Goal: Check status: Check status

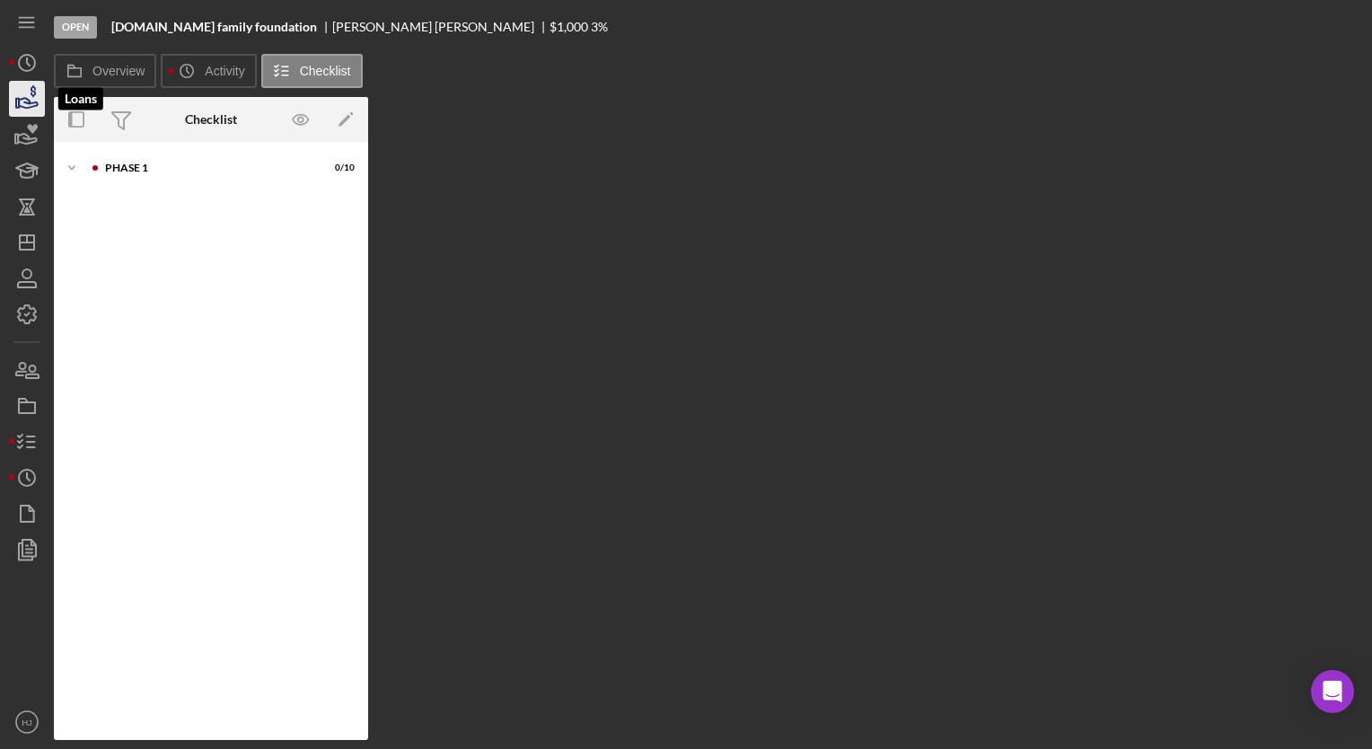
click at [21, 113] on icon "button" at bounding box center [26, 98] width 45 height 45
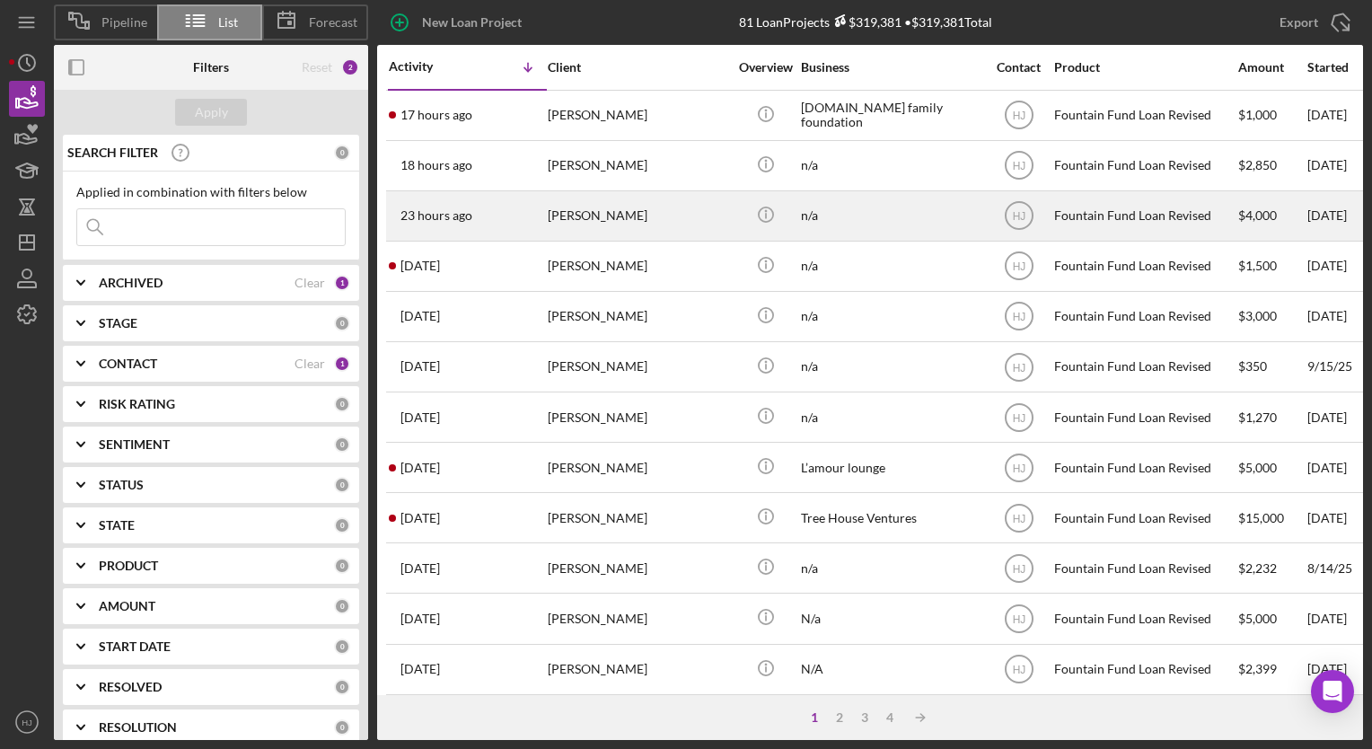
click at [569, 214] on div "[PERSON_NAME]" at bounding box center [638, 216] width 180 height 48
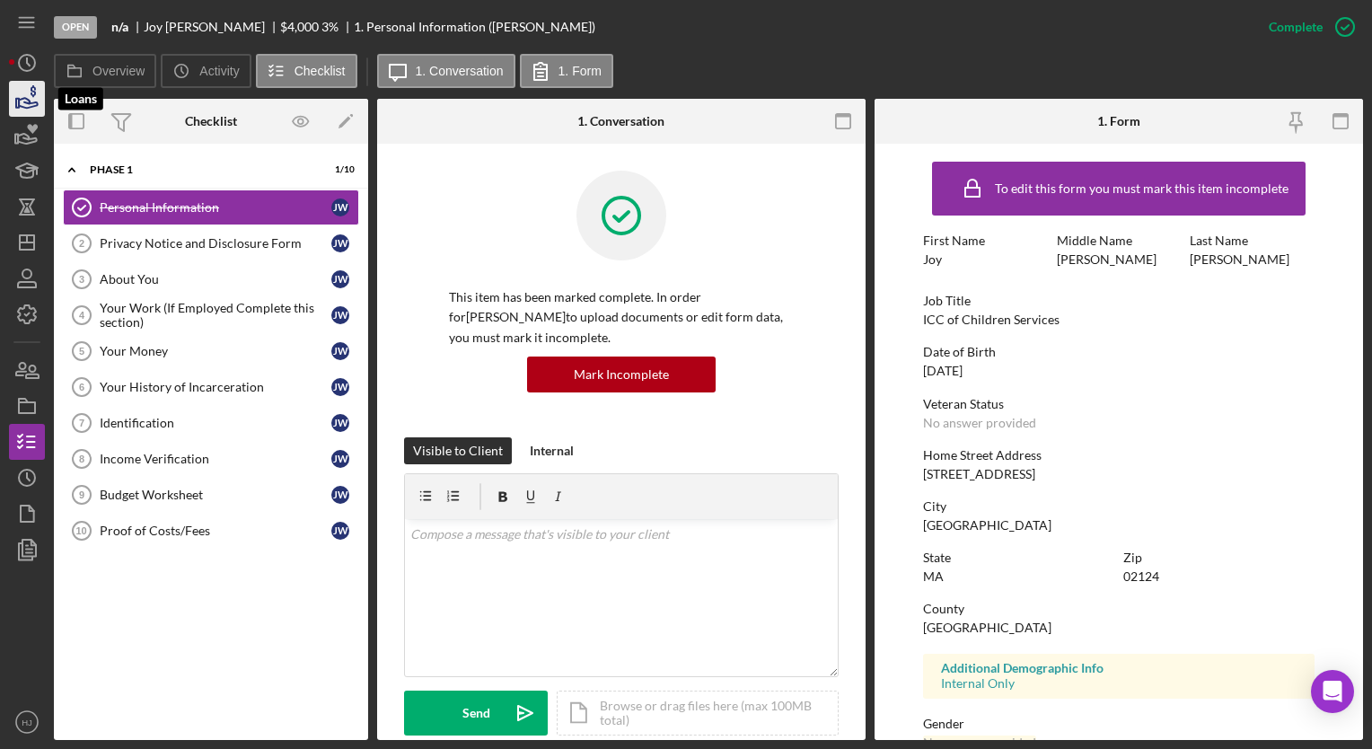
click at [25, 114] on icon "button" at bounding box center [26, 98] width 45 height 45
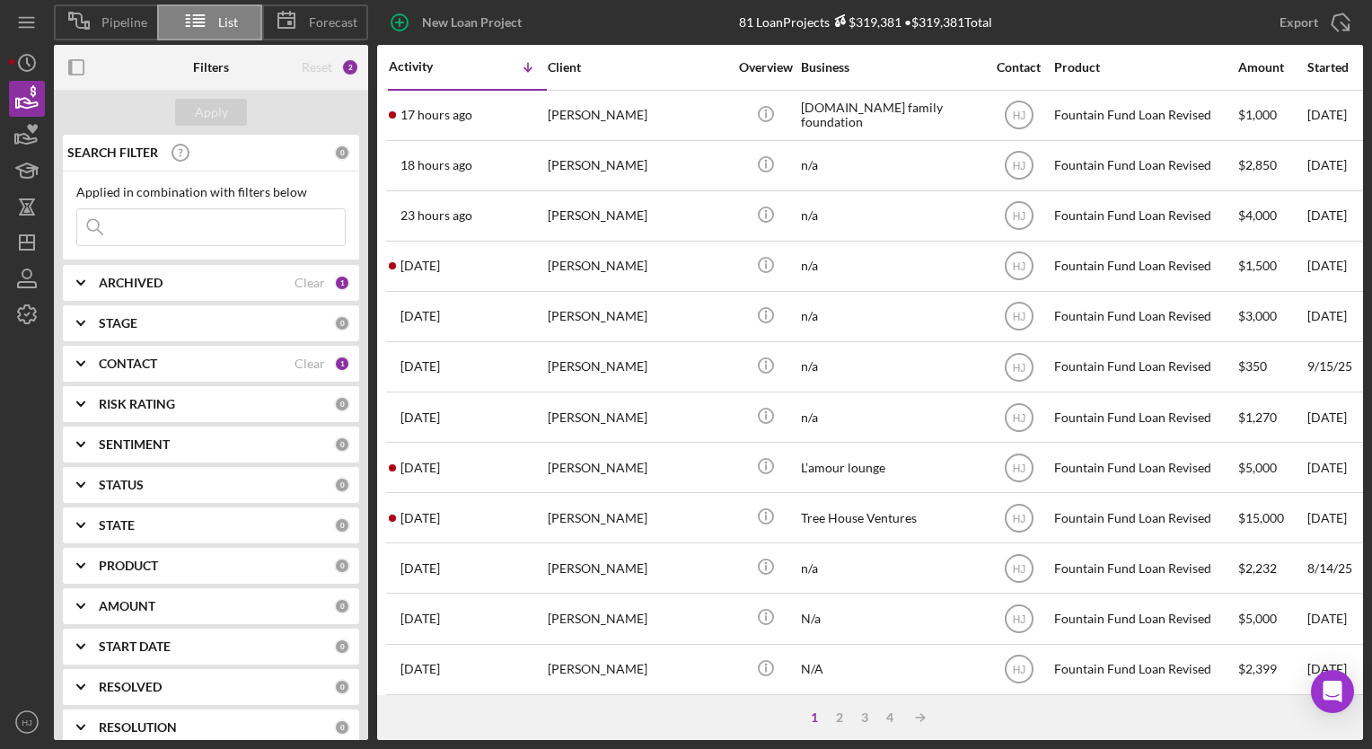
click at [143, 364] on b "CONTACT" at bounding box center [128, 363] width 58 height 14
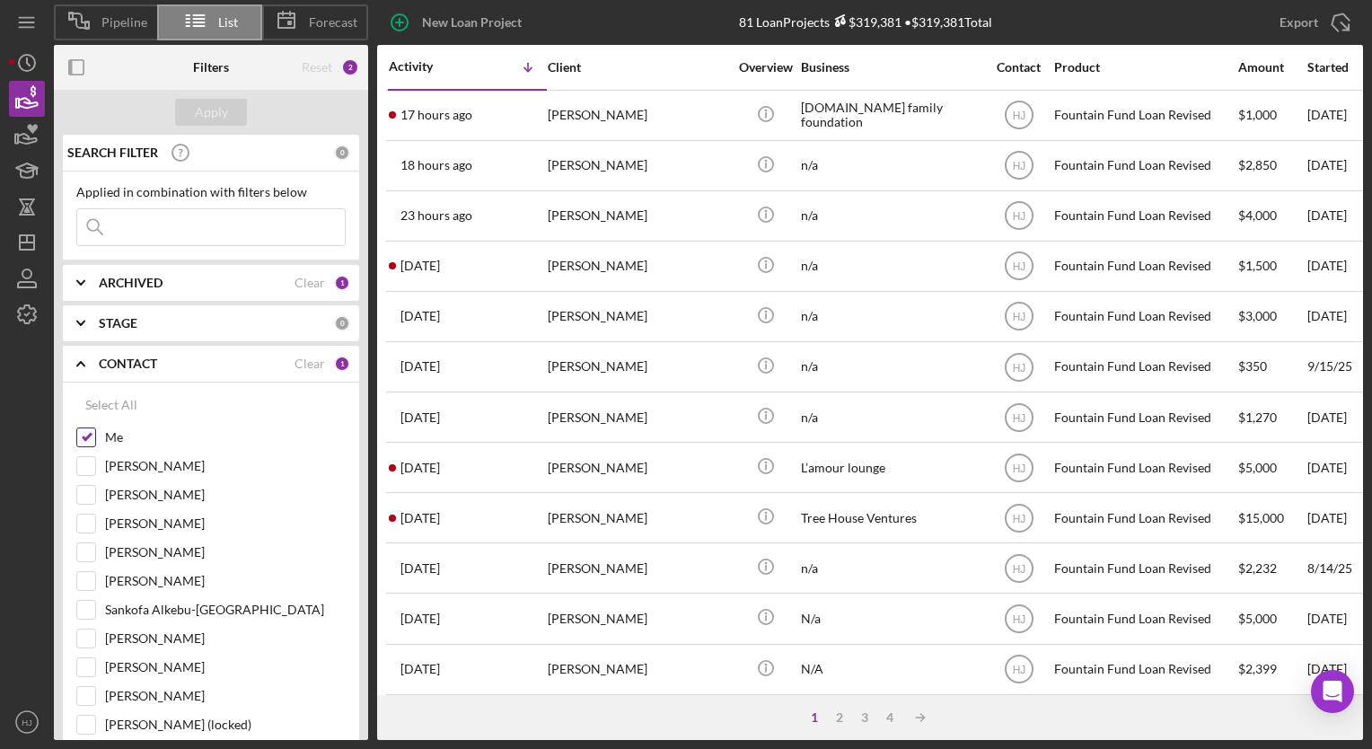
click at [93, 436] on input "Me" at bounding box center [86, 437] width 18 height 18
checkbox input "false"
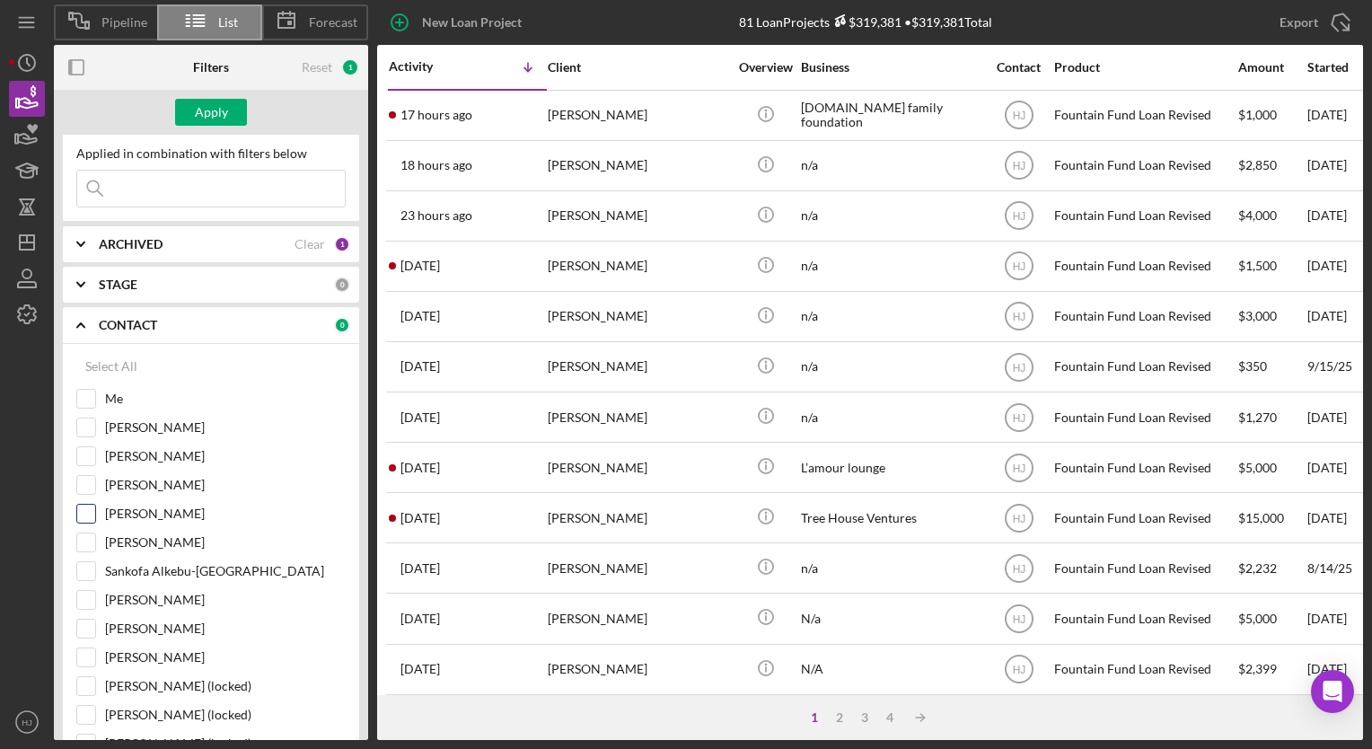
scroll to position [40, 0]
click at [101, 602] on div "[PERSON_NAME]" at bounding box center [210, 603] width 269 height 29
click at [95, 599] on div at bounding box center [86, 599] width 20 height 20
click at [89, 593] on input "[PERSON_NAME]" at bounding box center [86, 599] width 18 height 18
checkbox input "true"
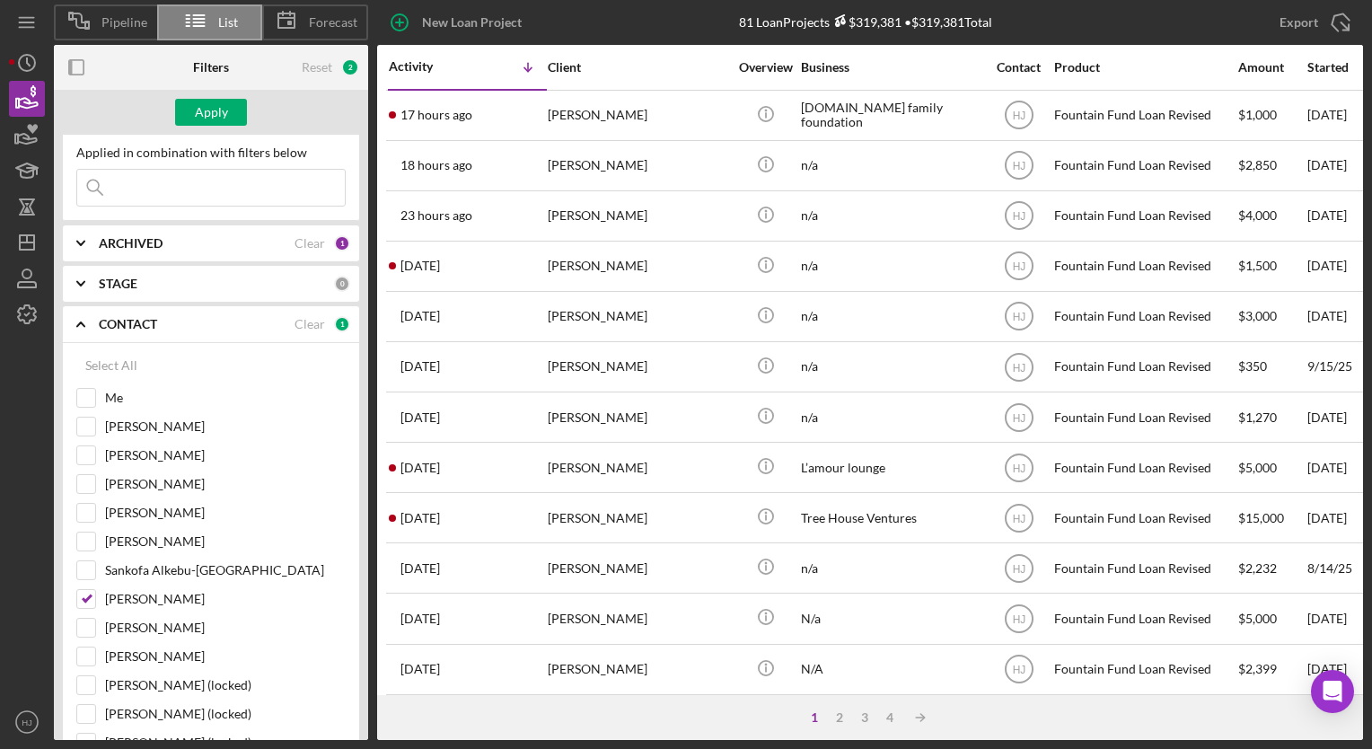
click at [201, 181] on input at bounding box center [211, 188] width 268 height 36
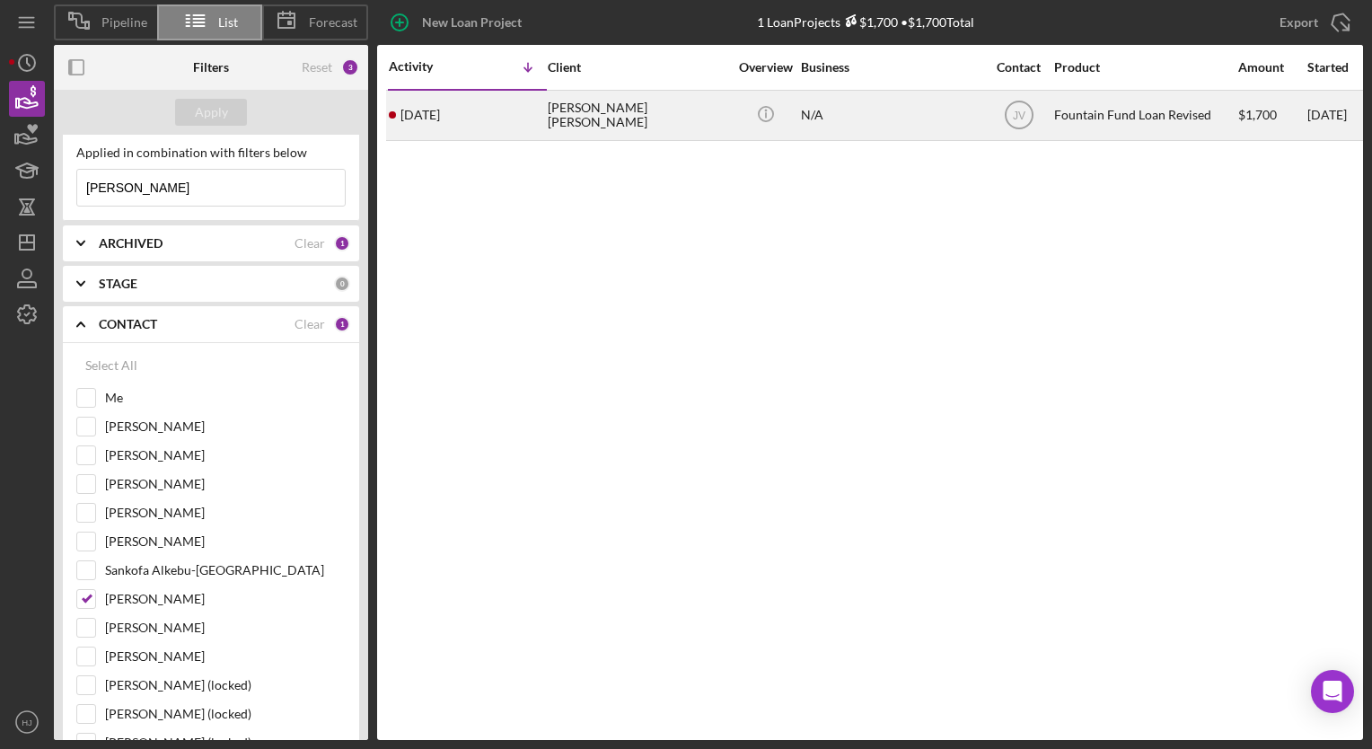
type input "[PERSON_NAME]"
click at [620, 117] on div "[PERSON_NAME] [PERSON_NAME]" at bounding box center [638, 116] width 180 height 48
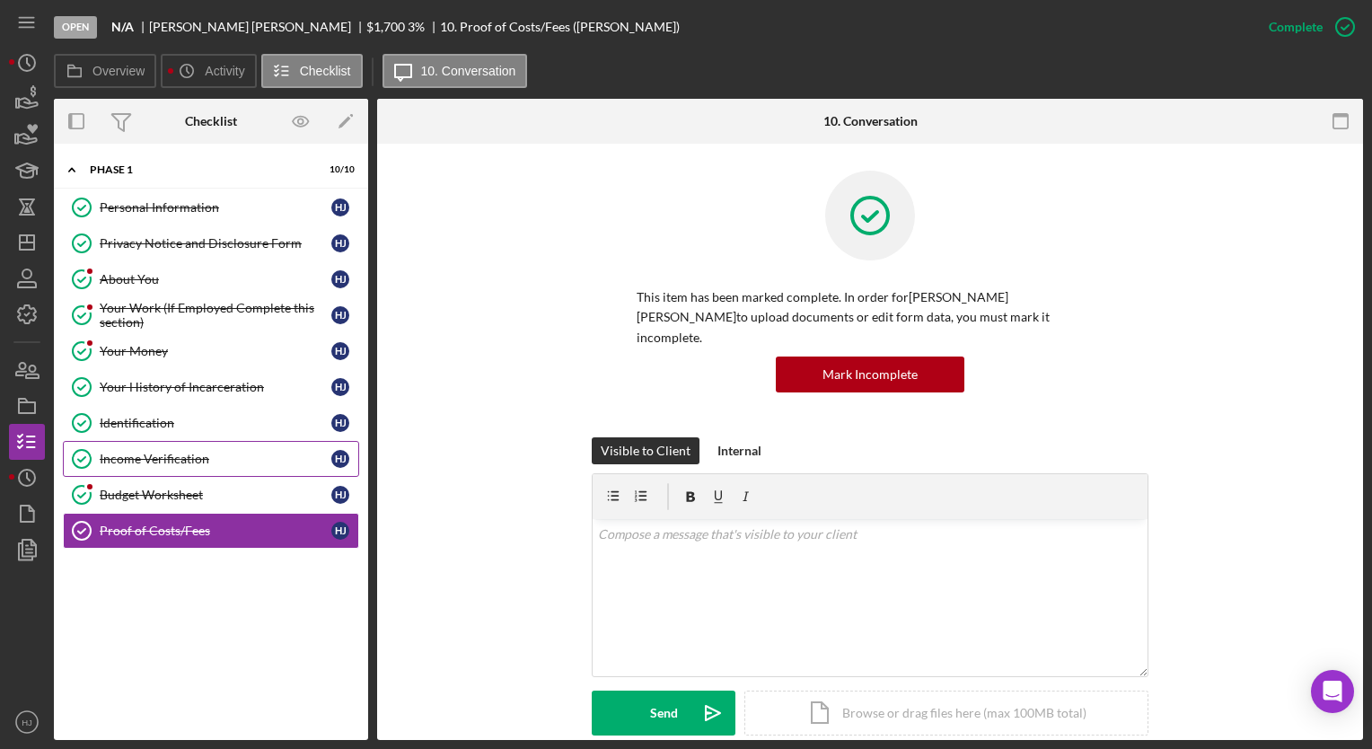
click at [205, 454] on div "Income Verification" at bounding box center [216, 459] width 232 height 14
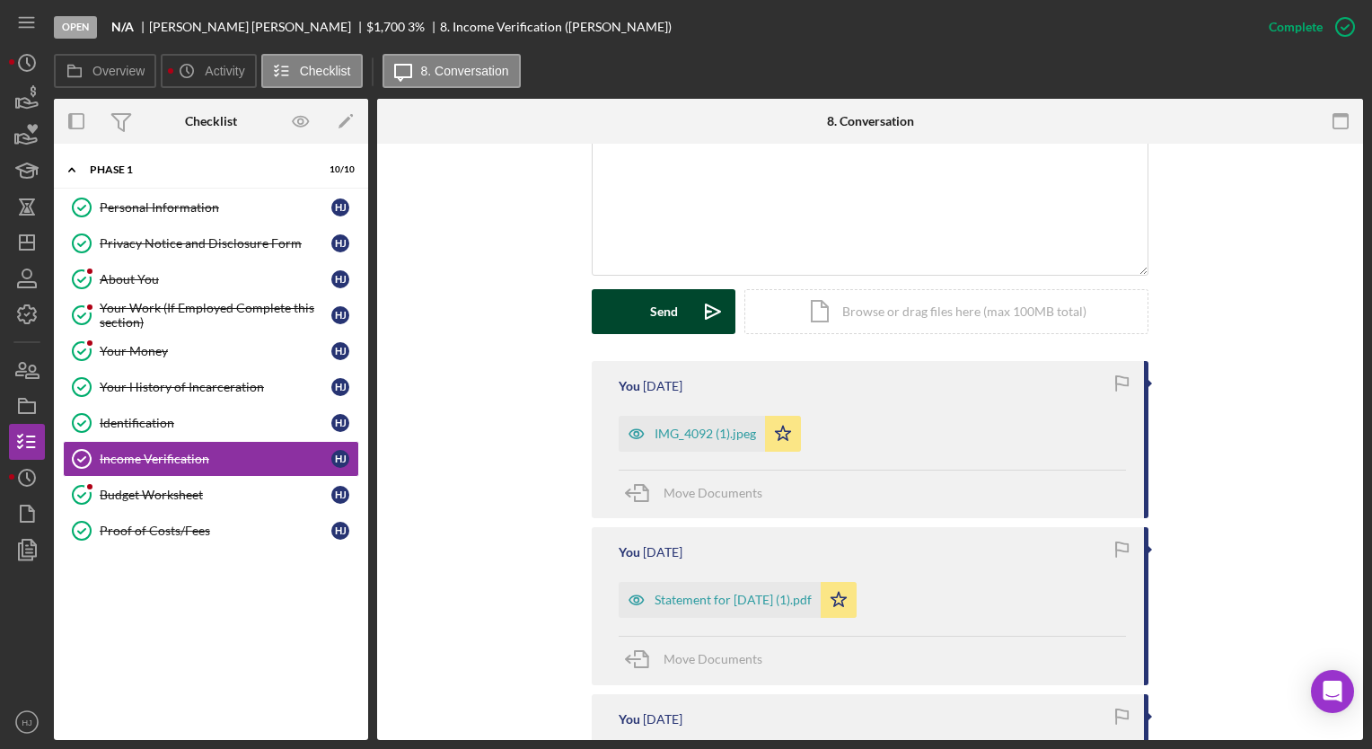
scroll to position [404, 0]
click at [671, 424] on div "IMG_4092 (1).jpeg" at bounding box center [704, 431] width 101 height 14
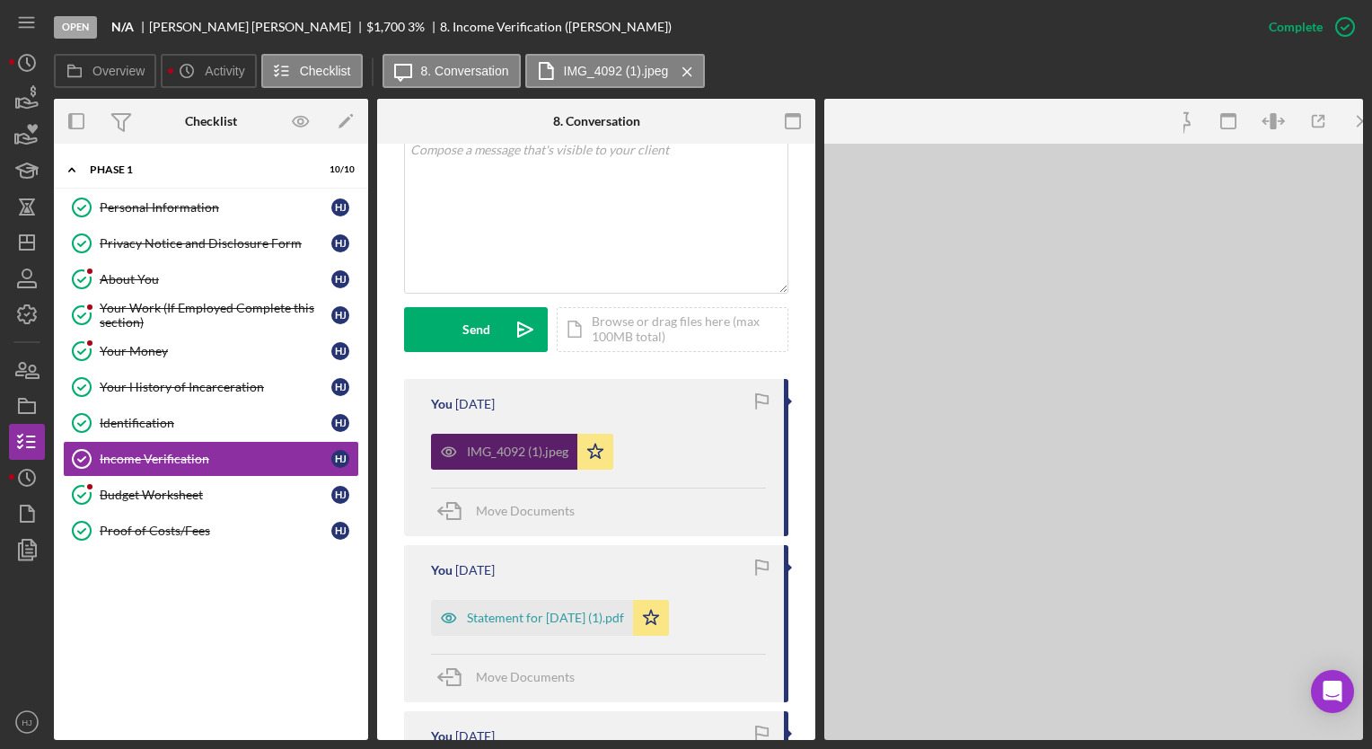
scroll to position [424, 0]
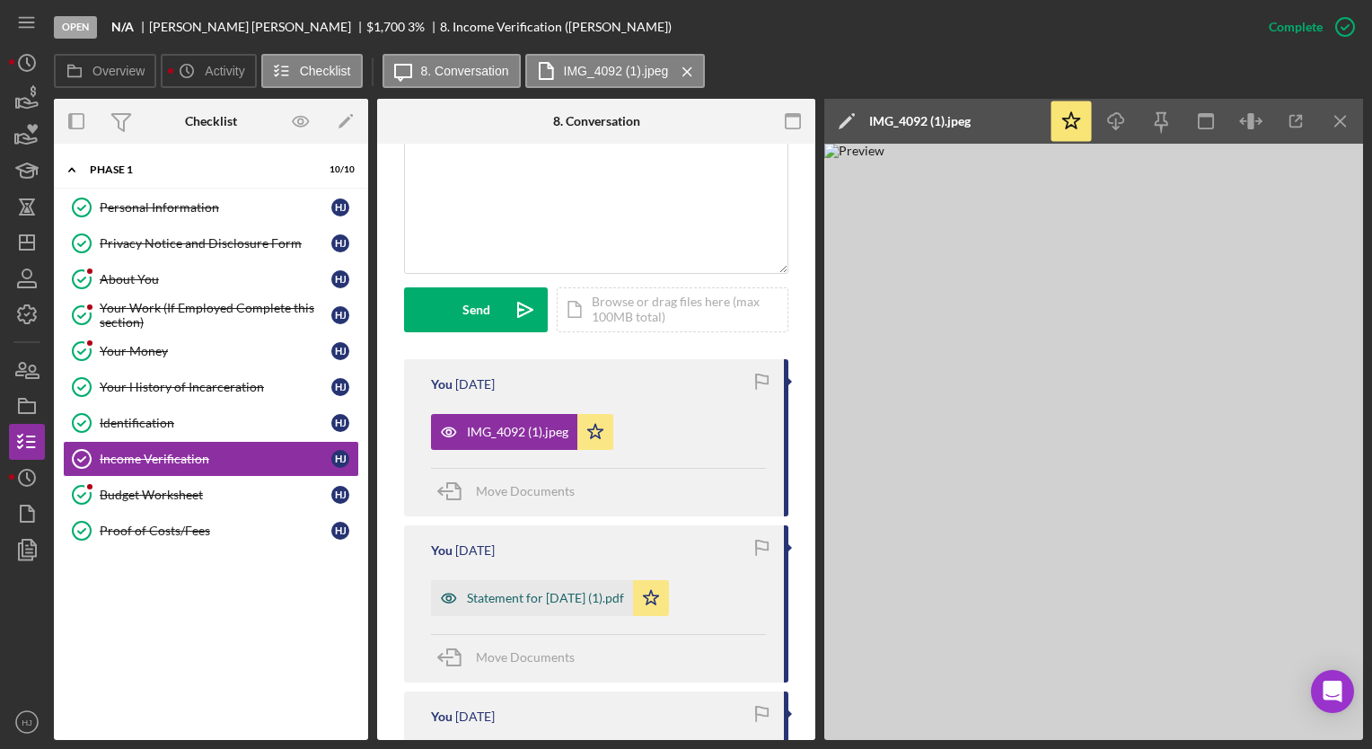
click at [562, 584] on div "Statement for [DATE] (1).pdf" at bounding box center [532, 598] width 202 height 36
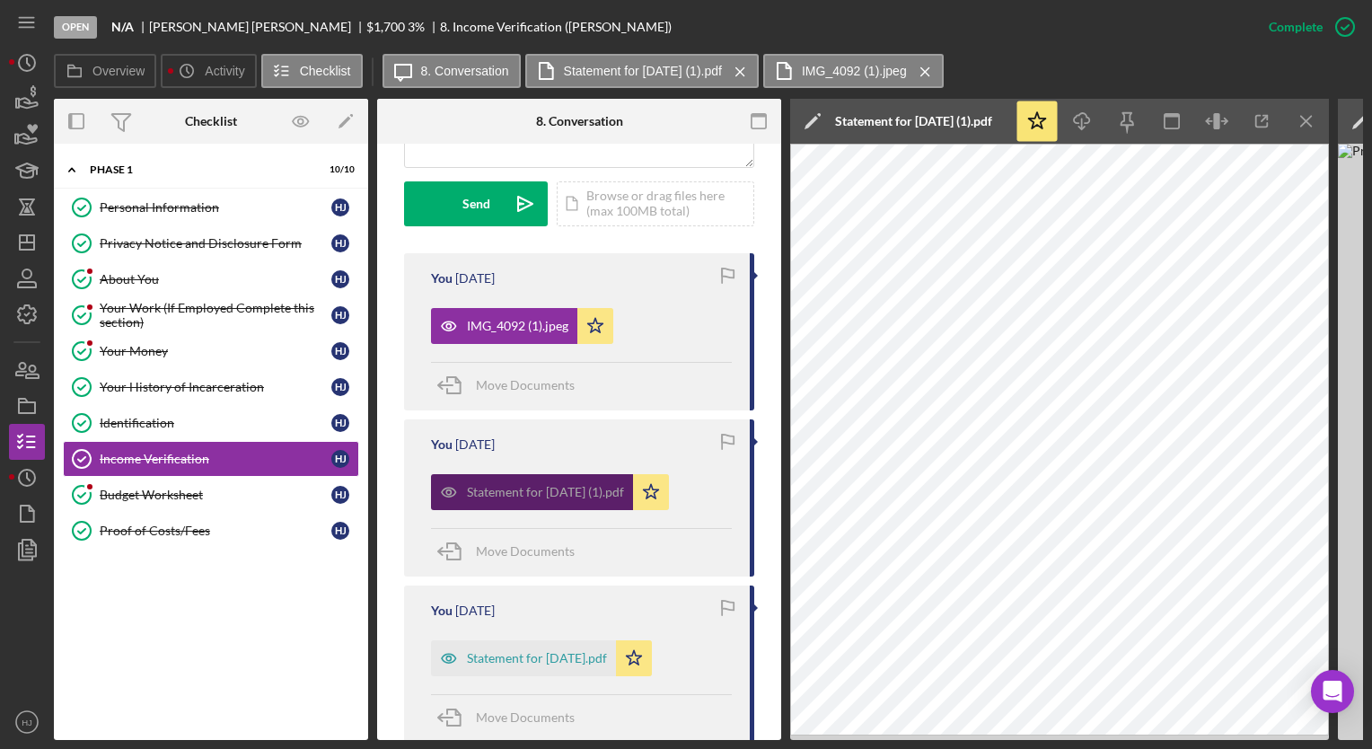
scroll to position [534, 0]
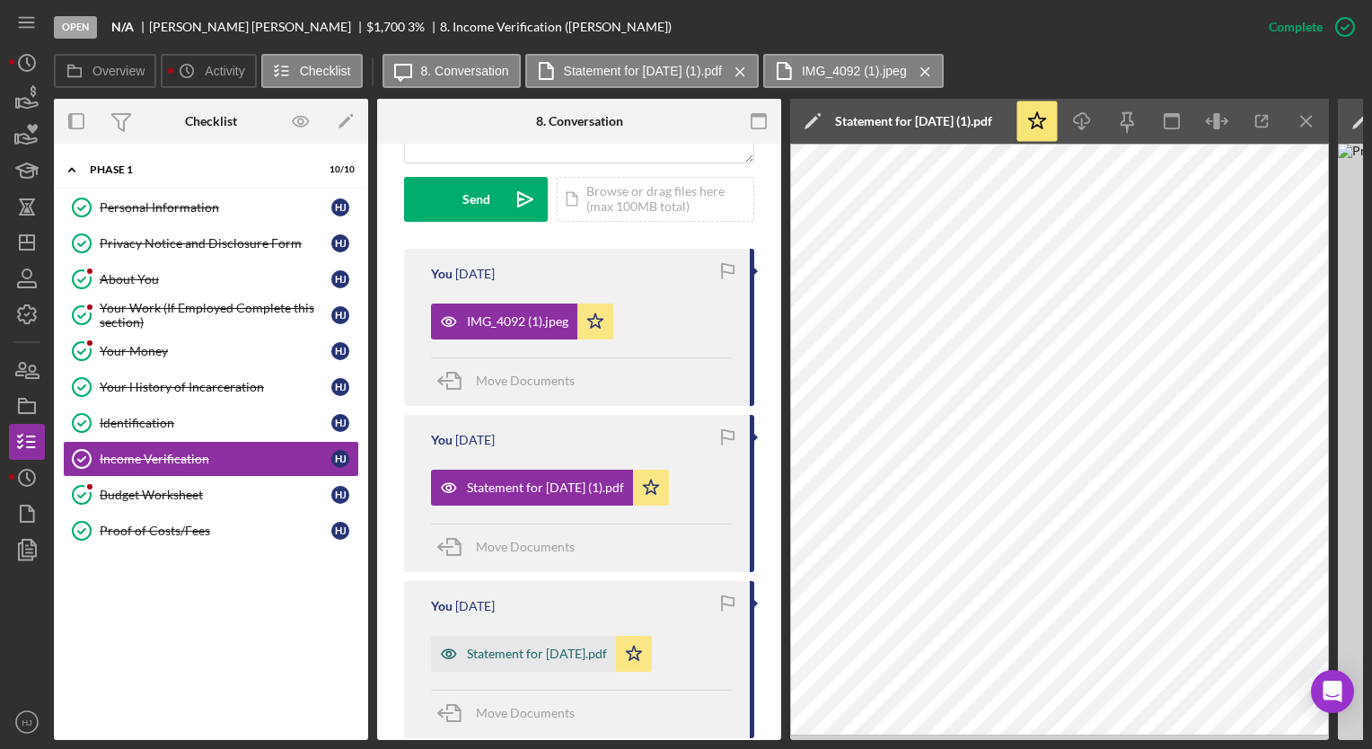
click at [532, 646] on div "Statement for [DATE].pdf" at bounding box center [537, 653] width 140 height 14
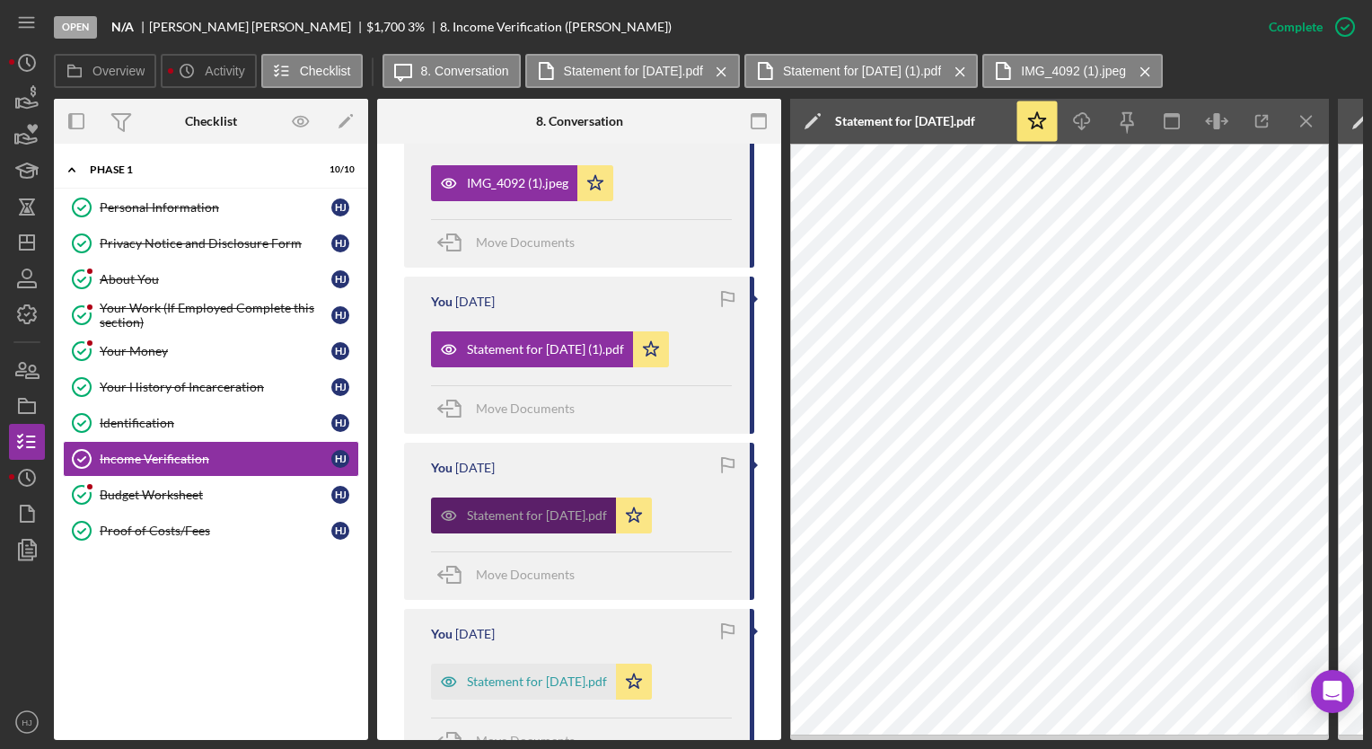
scroll to position [673, 0]
click at [534, 673] on div "Statement for [DATE].pdf" at bounding box center [537, 680] width 140 height 14
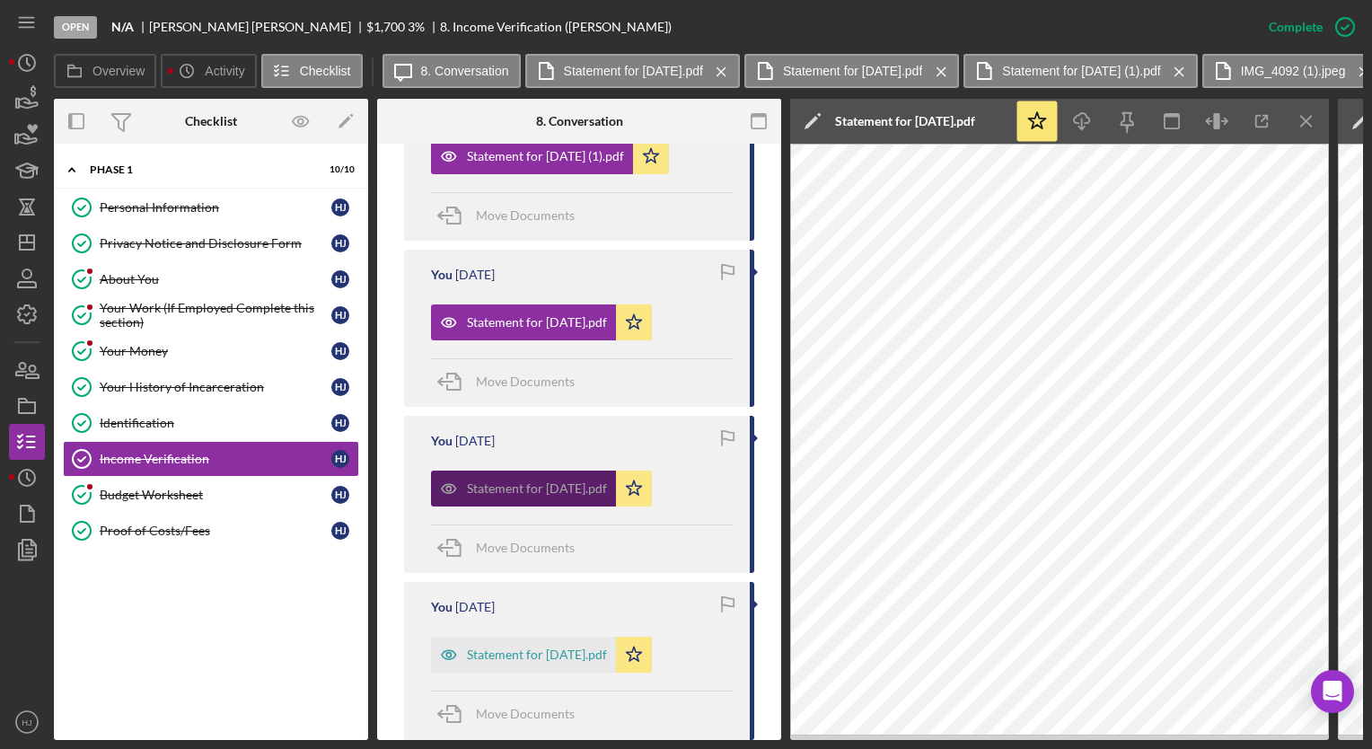
scroll to position [868, 0]
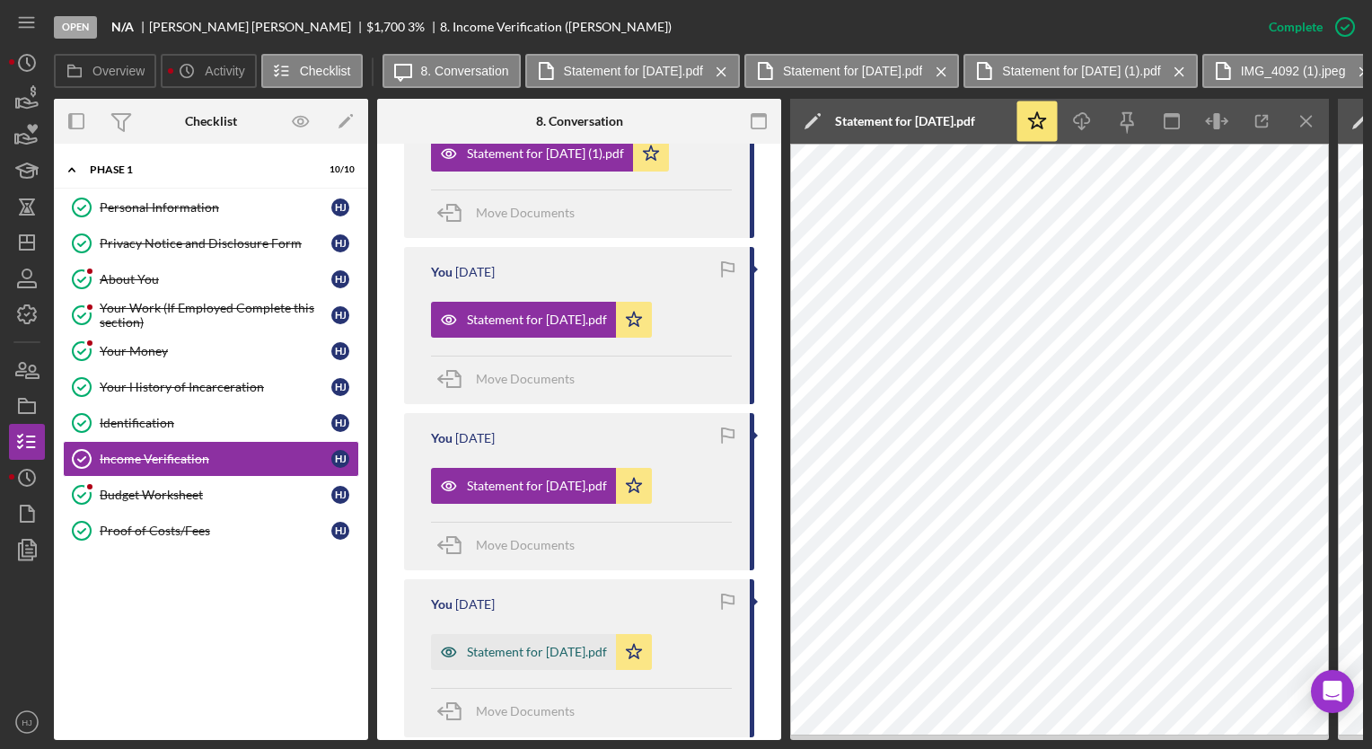
click at [533, 634] on div "Statement for [DATE].pdf" at bounding box center [523, 652] width 185 height 36
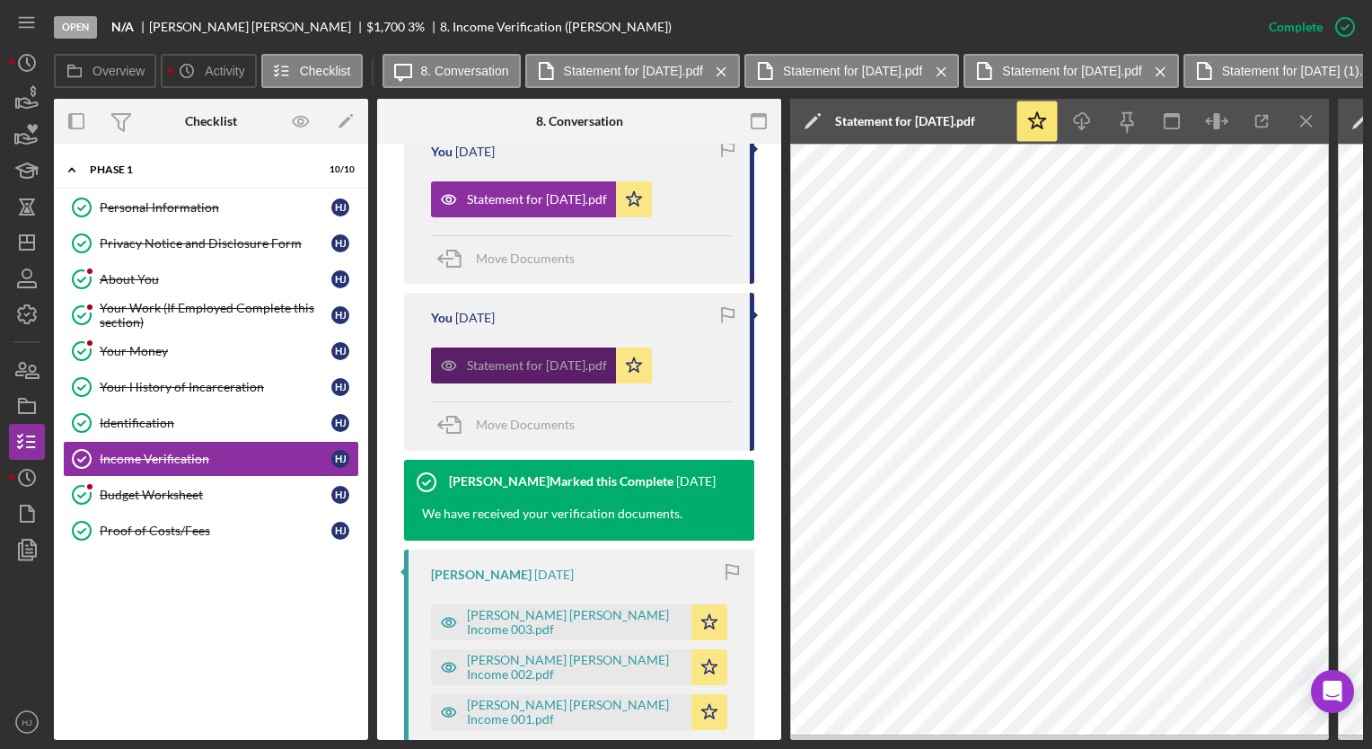
scroll to position [1157, 0]
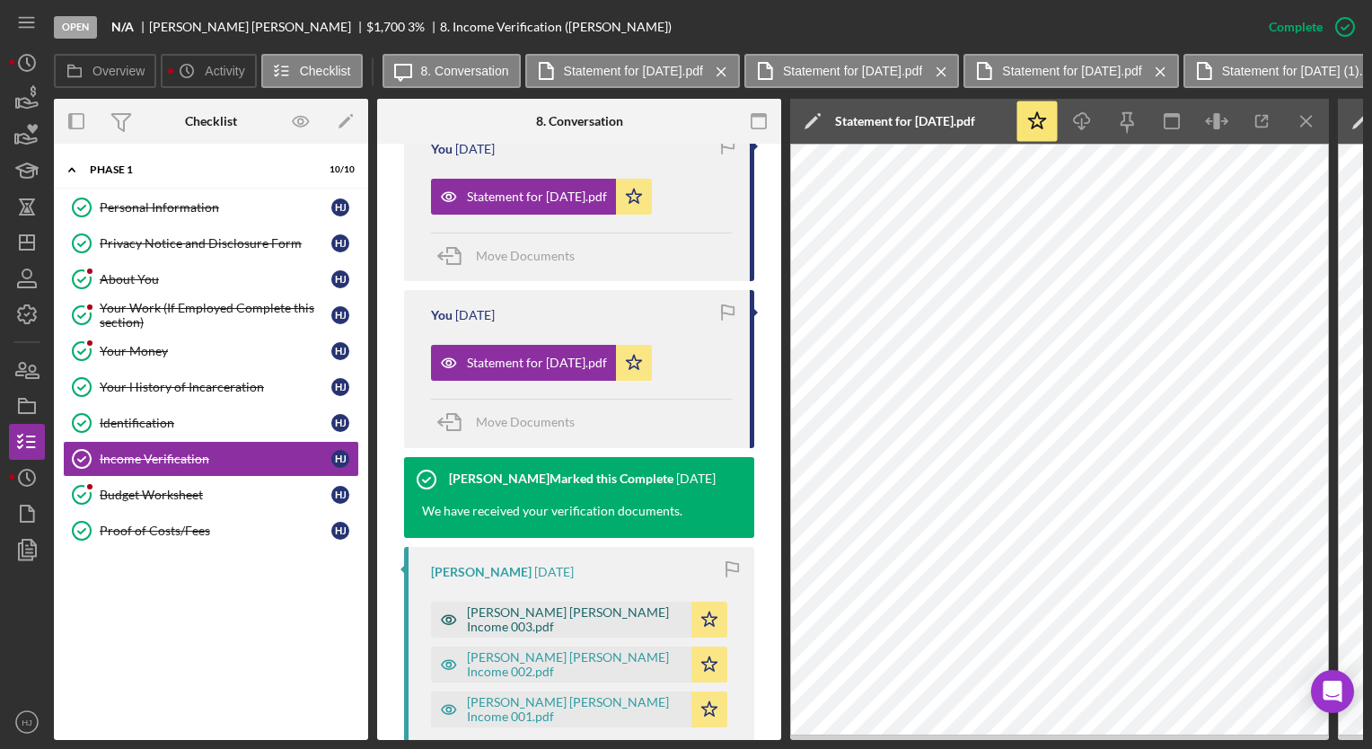
click at [564, 605] on div "[PERSON_NAME] [PERSON_NAME] Income 003.pdf" at bounding box center [574, 619] width 215 height 29
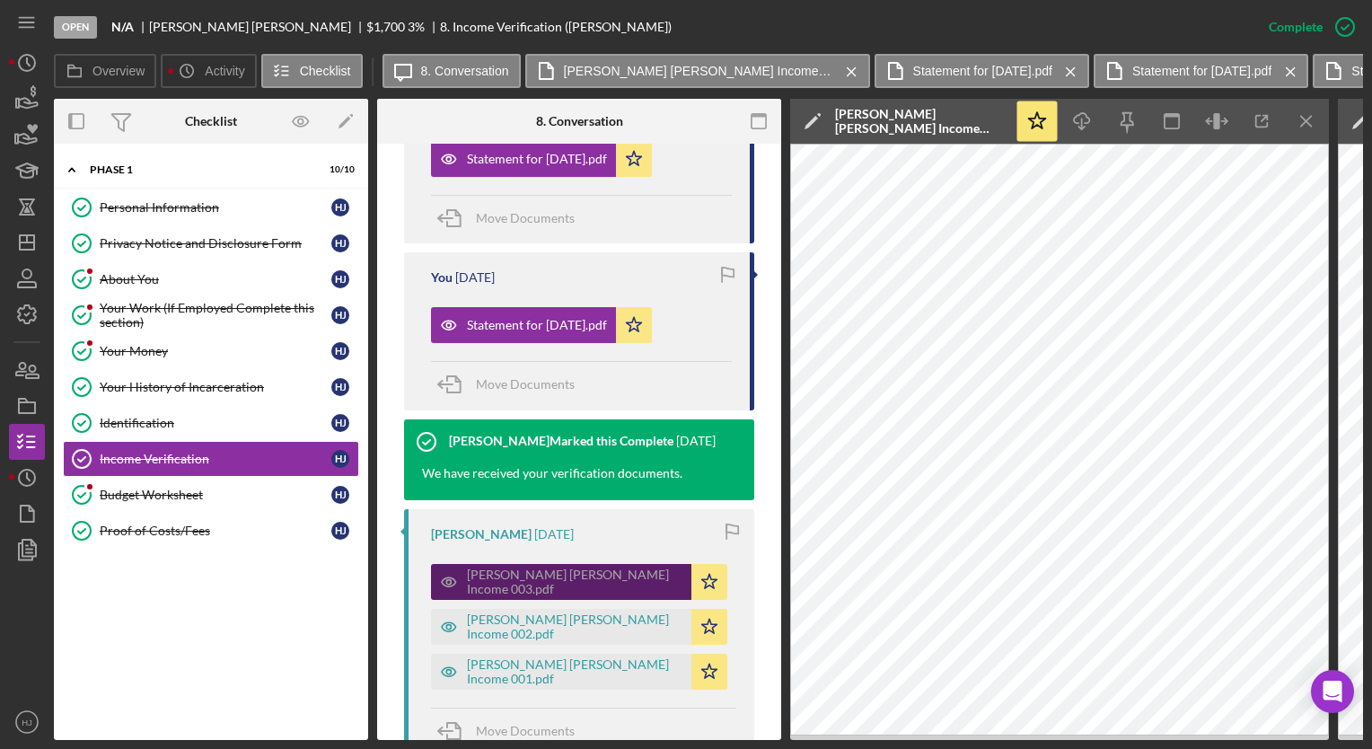
scroll to position [1194, 0]
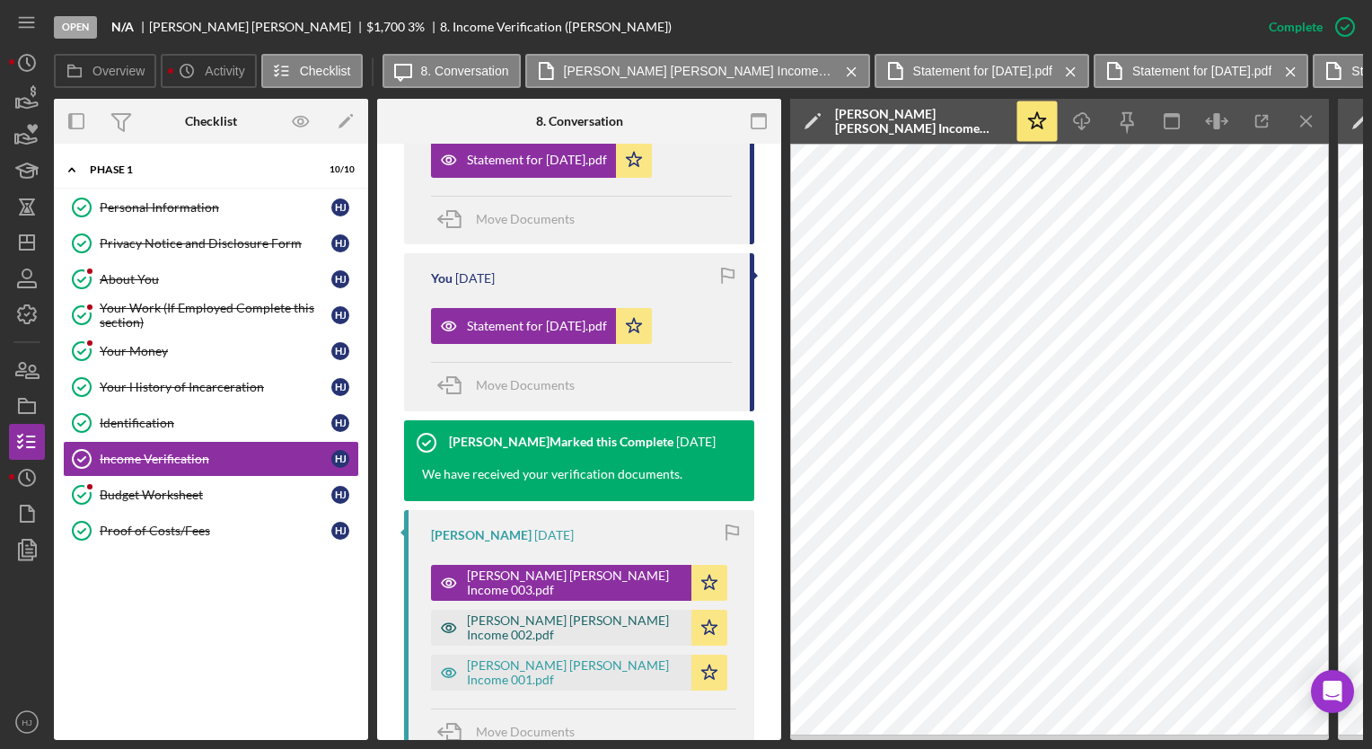
click at [629, 613] on div "[PERSON_NAME] [PERSON_NAME] Income 002.pdf" at bounding box center [574, 627] width 215 height 29
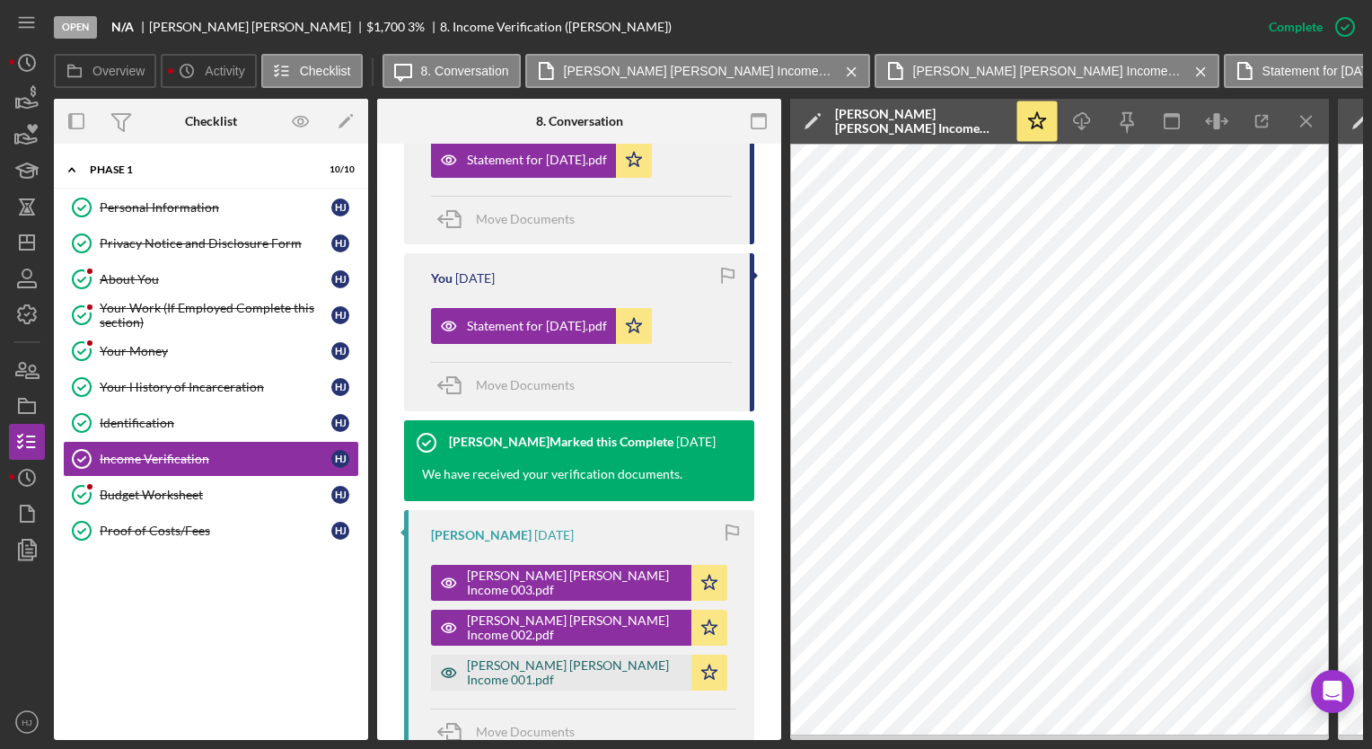
click at [574, 658] on div "[PERSON_NAME] [PERSON_NAME] Income 001.pdf" at bounding box center [574, 672] width 215 height 29
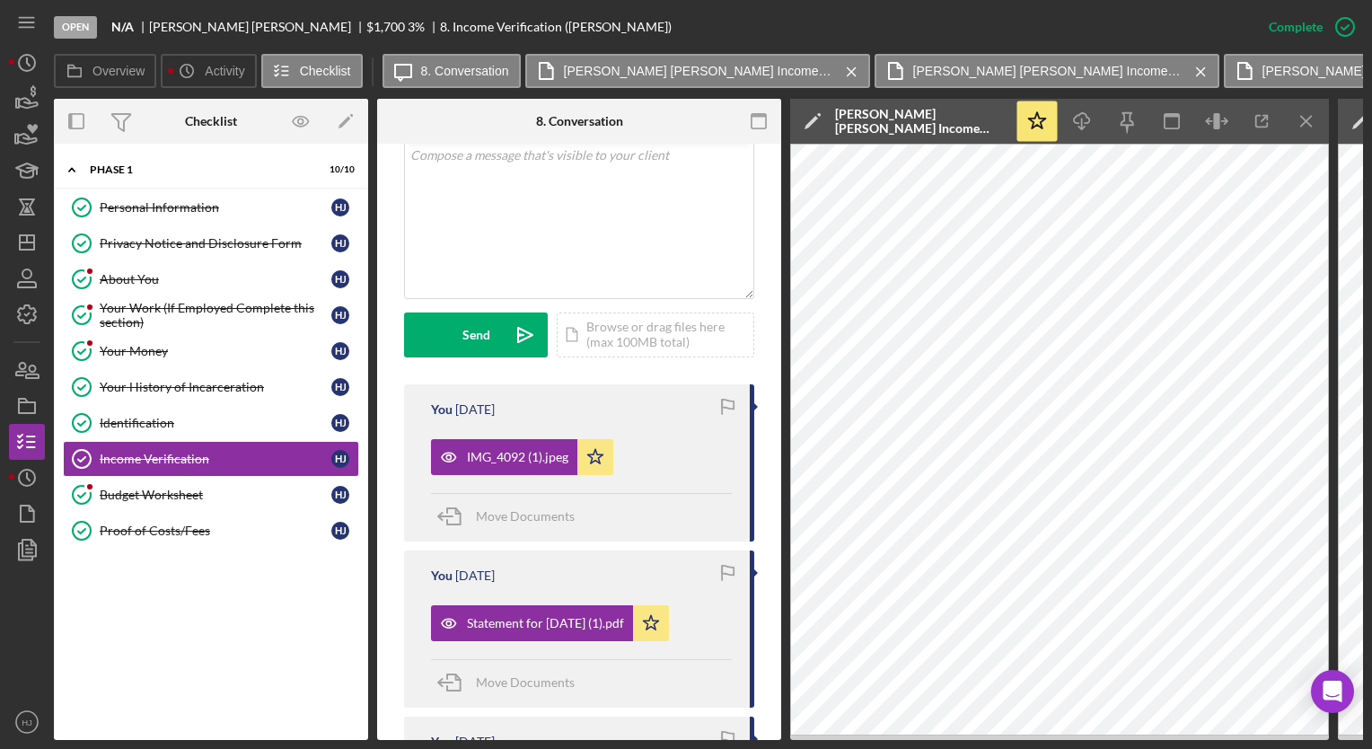
scroll to position [398, 0]
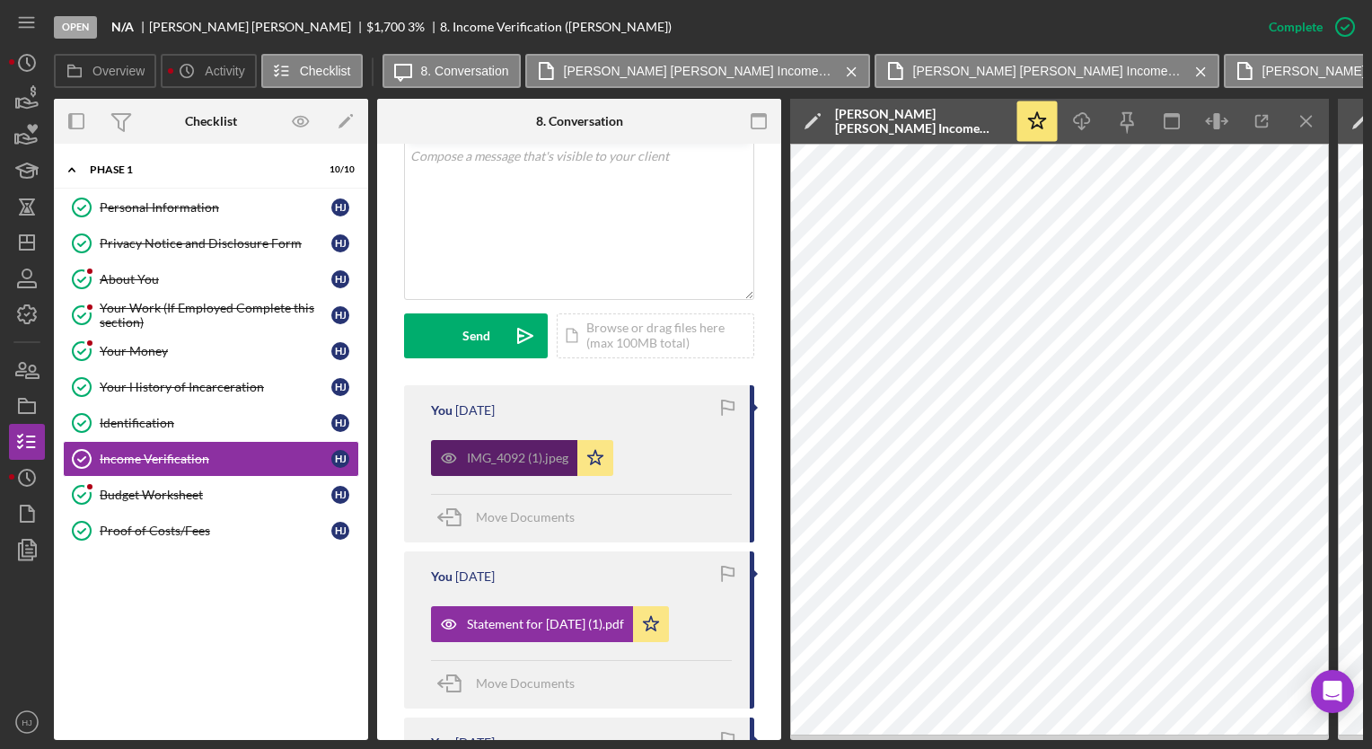
click at [487, 440] on div "IMG_4092 (1).jpeg" at bounding box center [504, 458] width 146 height 36
click at [526, 440] on div "IMG_4092 (1).jpeg" at bounding box center [504, 458] width 146 height 36
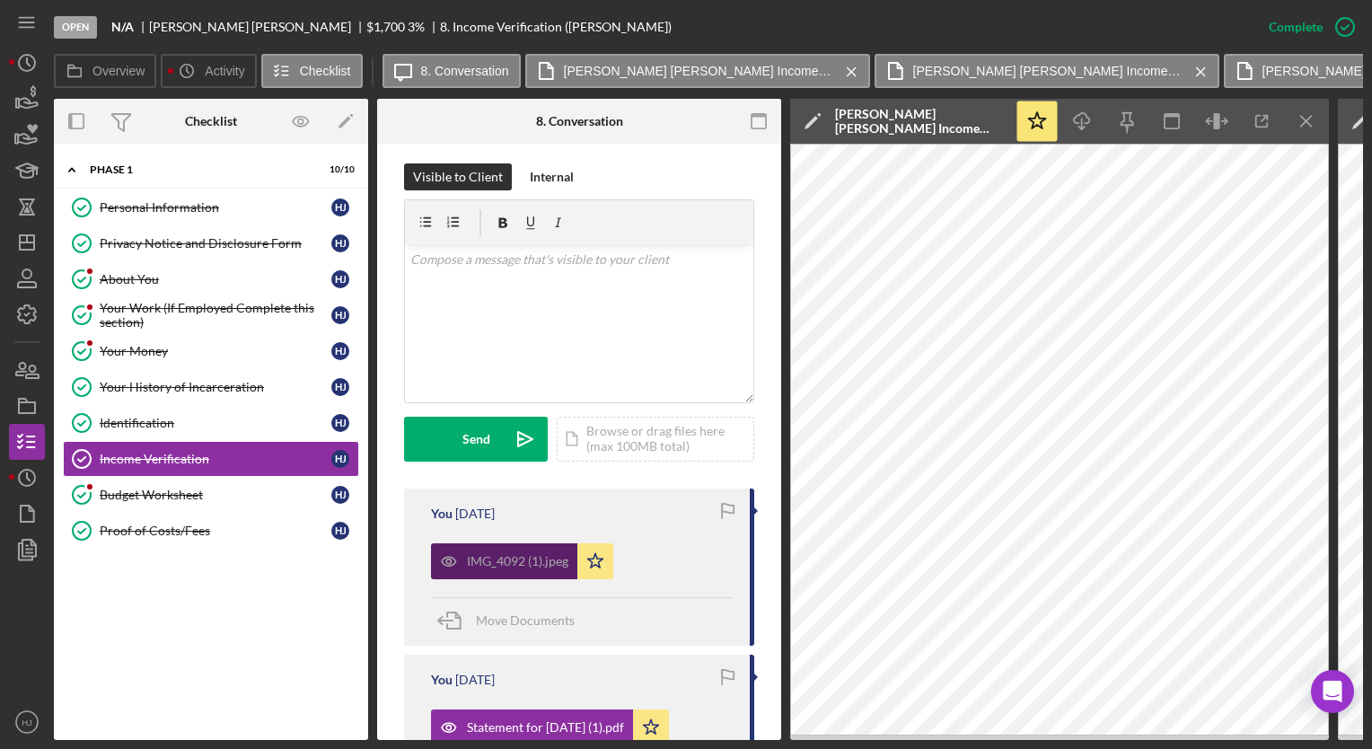
scroll to position [0, 0]
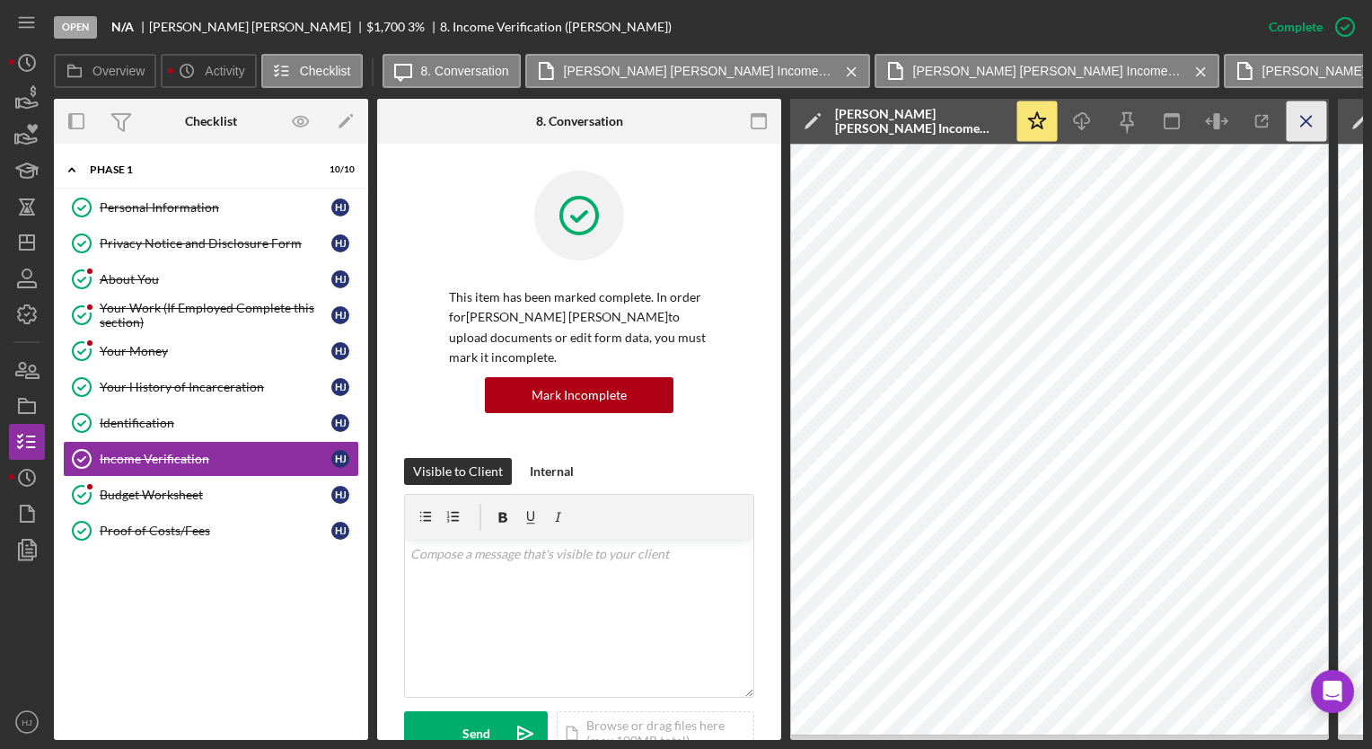
click at [1304, 112] on icon "Icon/Menu Close" at bounding box center [1307, 121] width 40 height 40
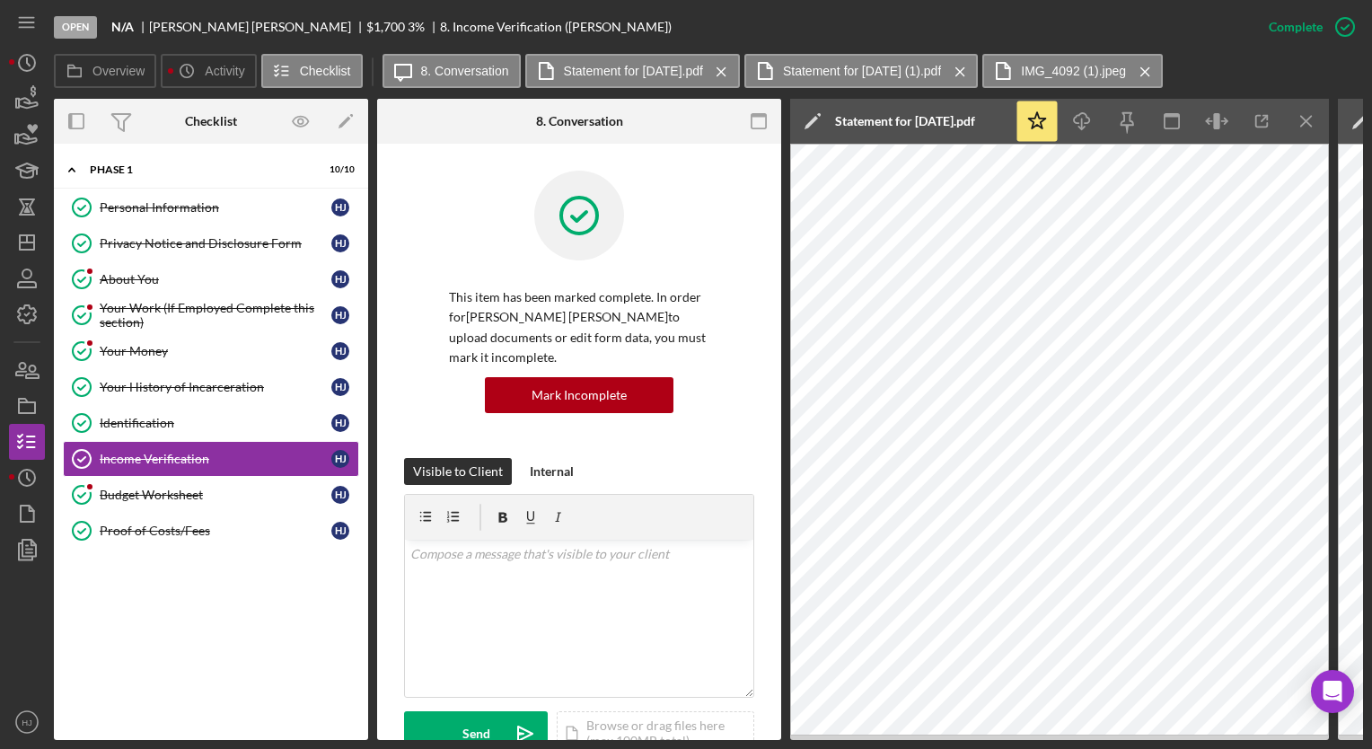
click at [1304, 112] on icon "Icon/Menu Close" at bounding box center [1307, 121] width 40 height 40
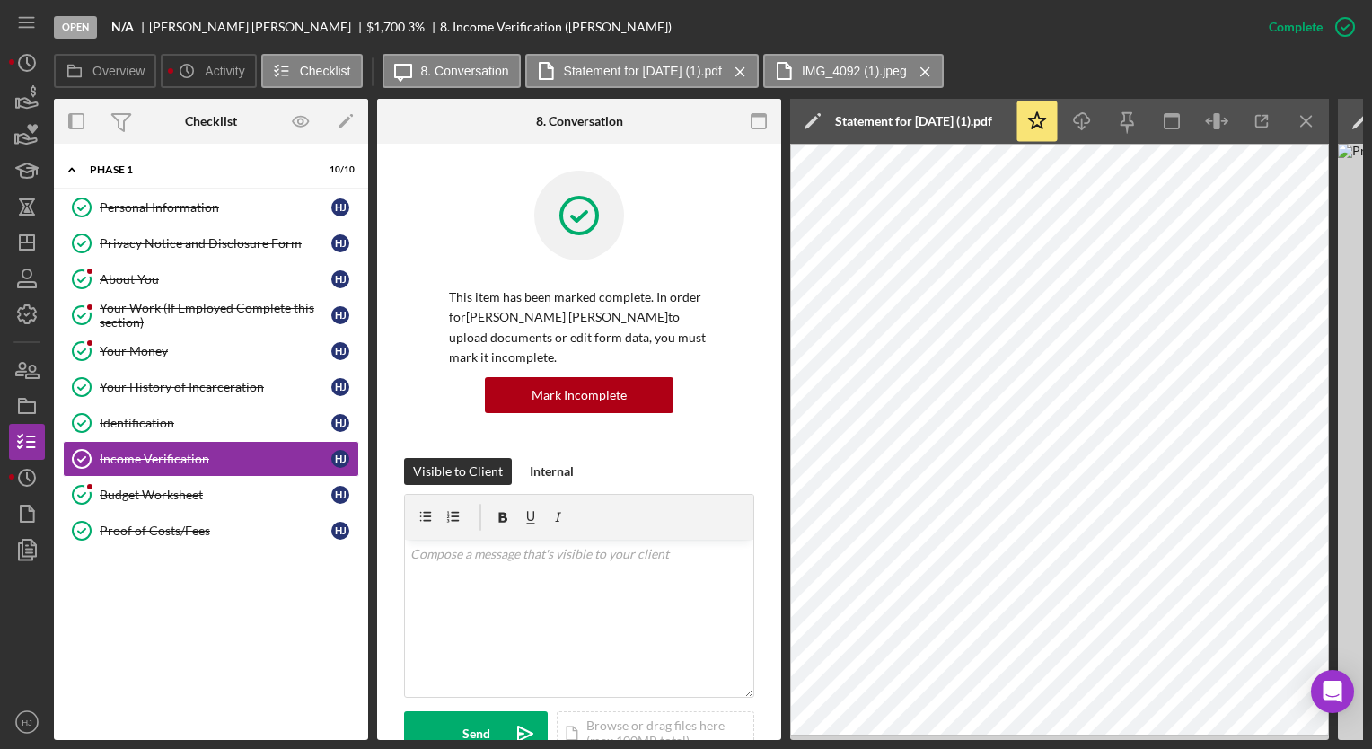
click at [1304, 112] on icon "Icon/Menu Close" at bounding box center [1307, 121] width 40 height 40
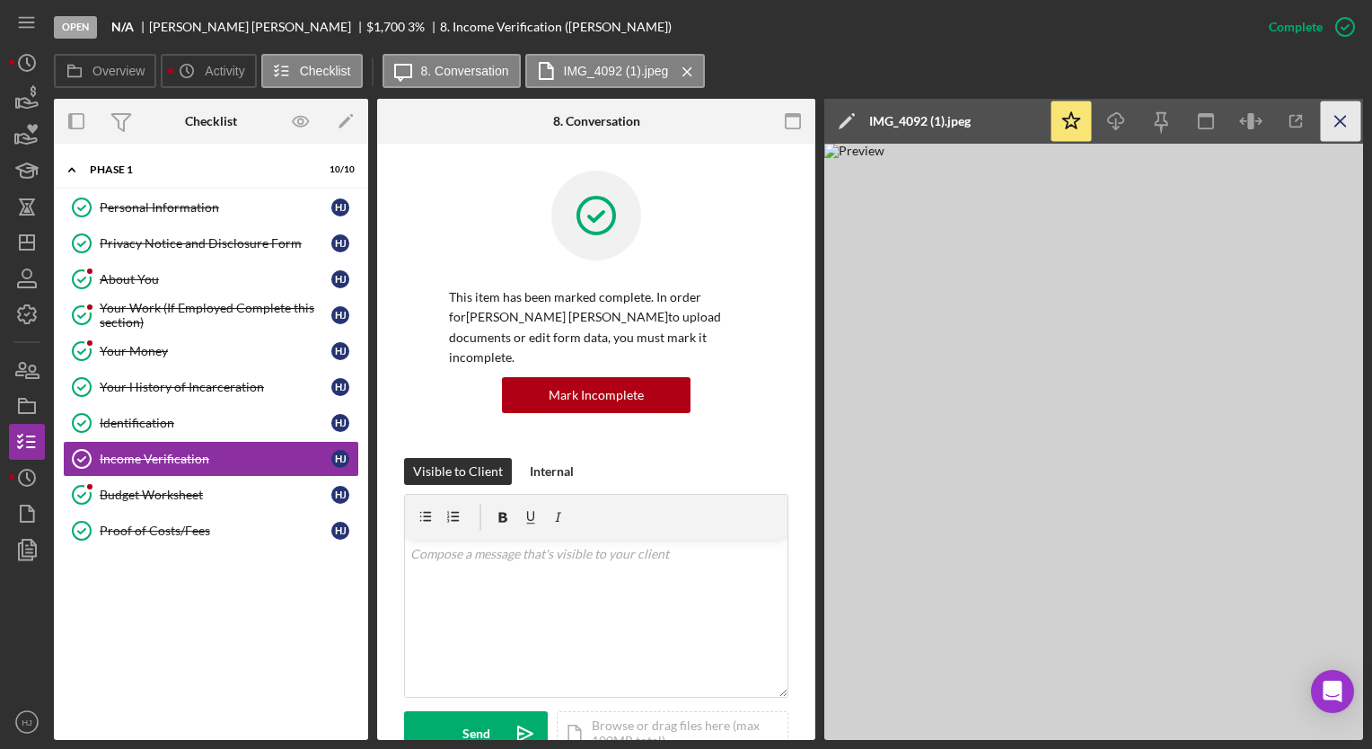
click at [1345, 120] on icon "Icon/Menu Close" at bounding box center [1341, 121] width 40 height 40
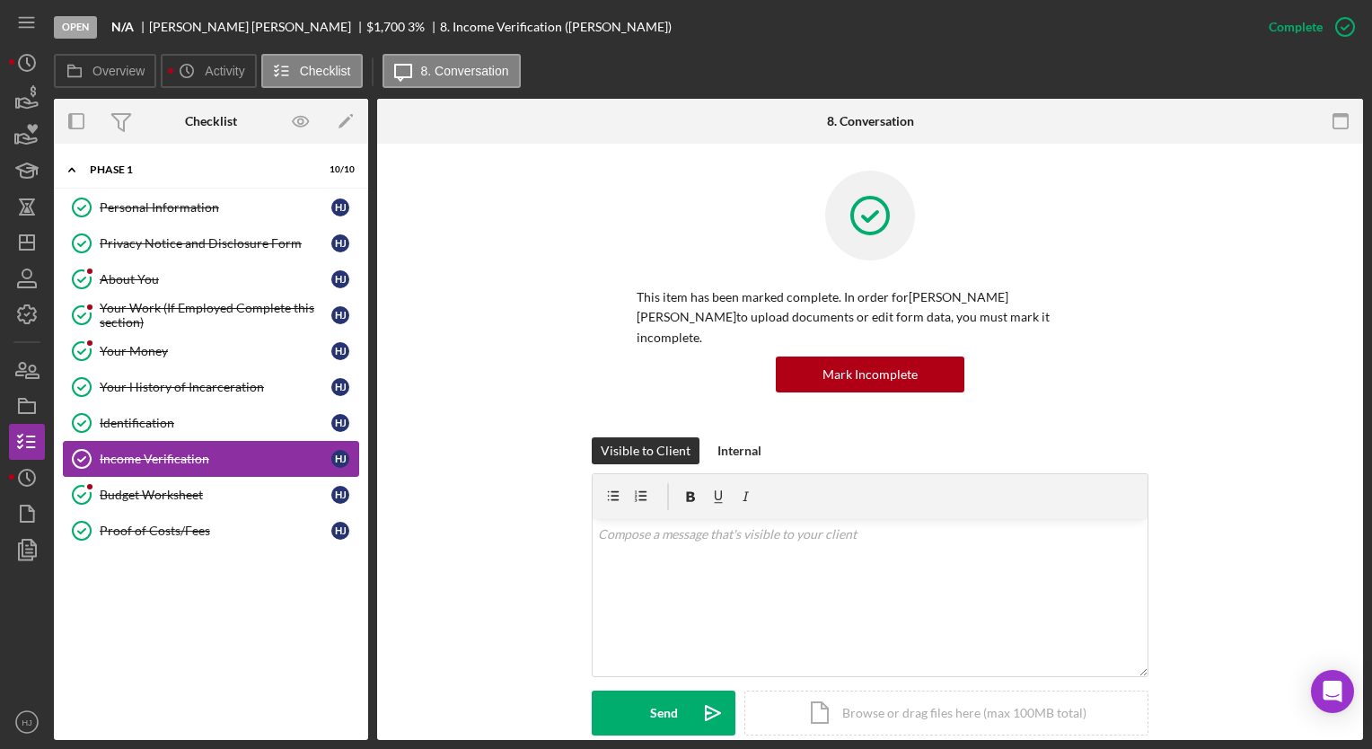
click at [165, 452] on div "Income Verification" at bounding box center [216, 459] width 232 height 14
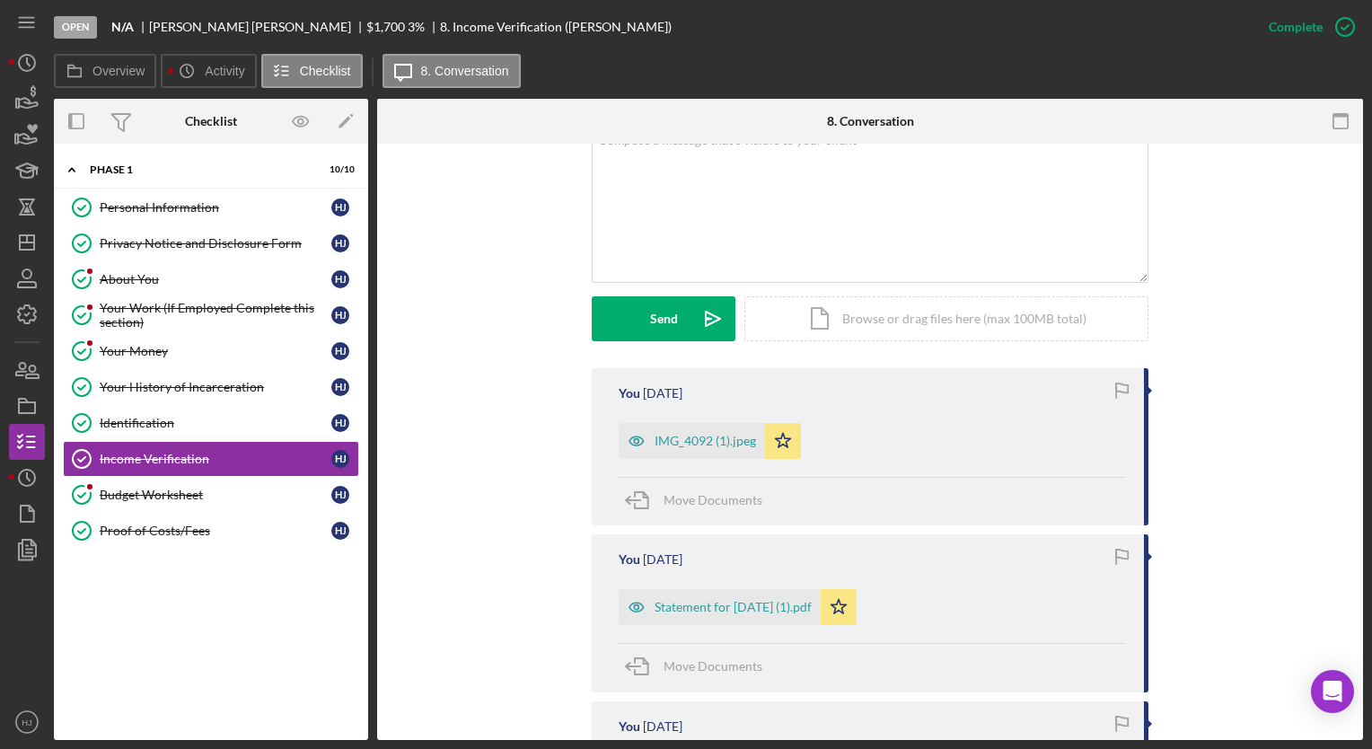
scroll to position [395, 0]
click at [698, 433] on div "IMG_4092 (1).jpeg" at bounding box center [704, 440] width 101 height 14
